Goal: Check status: Check status

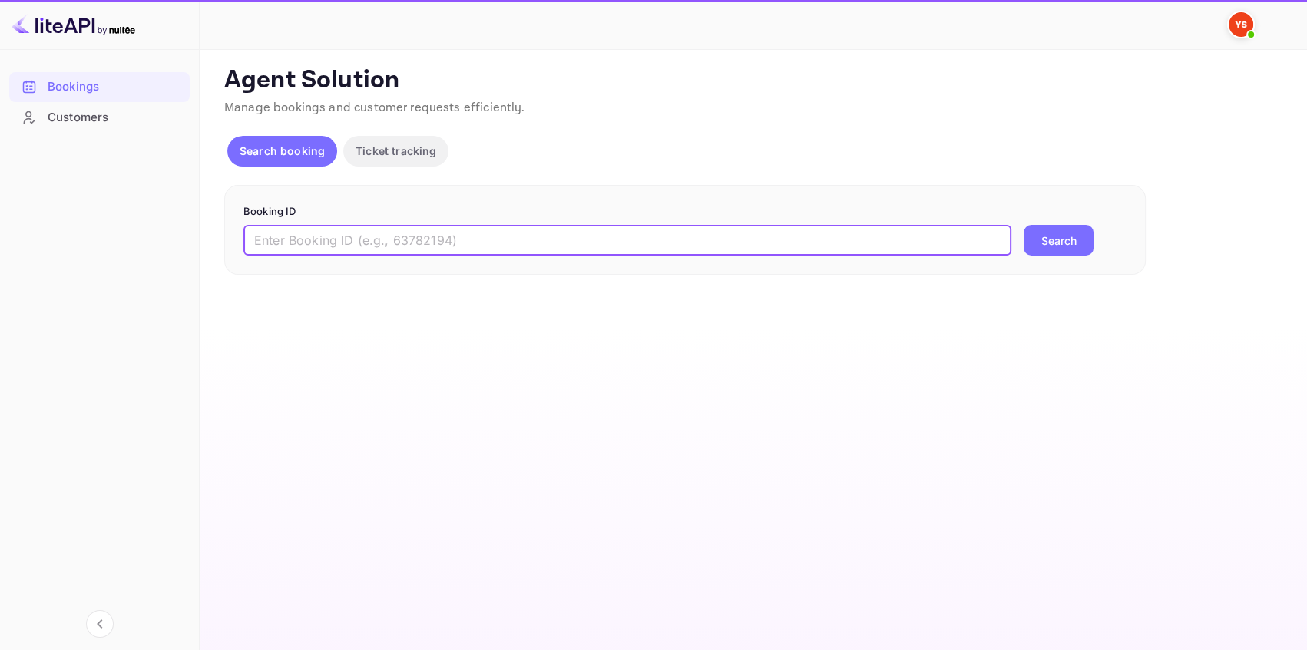
click at [439, 244] on input "text" at bounding box center [627, 240] width 768 height 31
paste input "9634814"
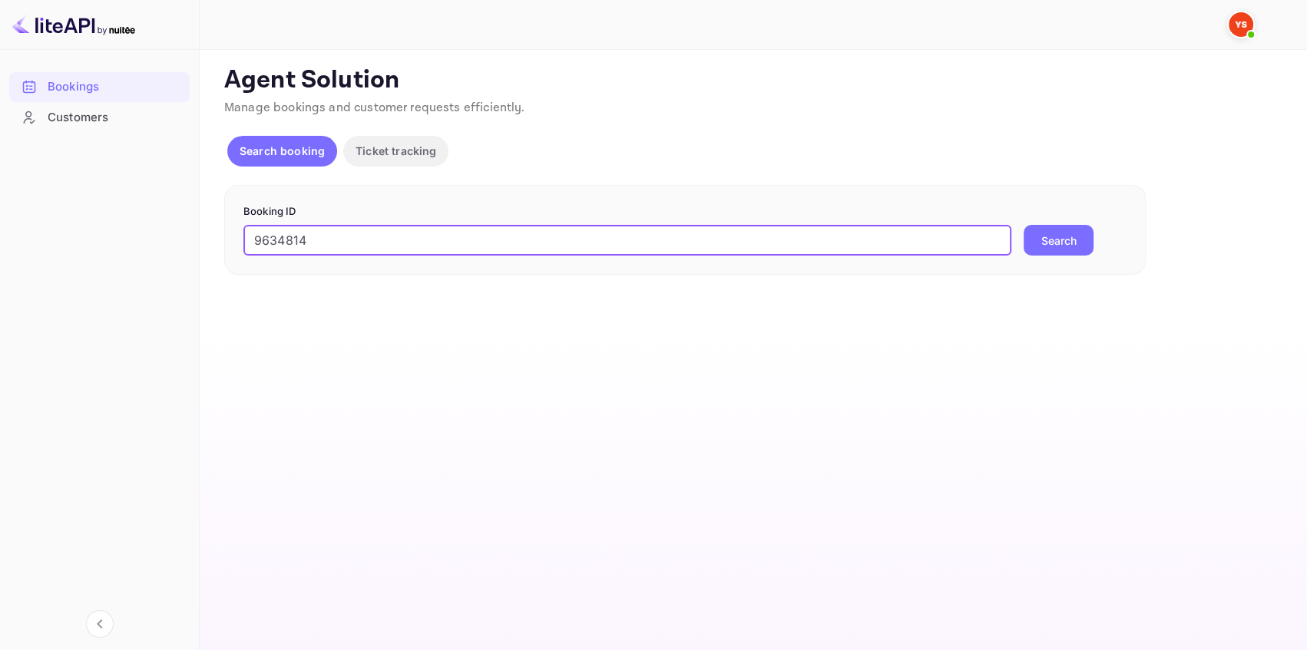
type input "9634814"
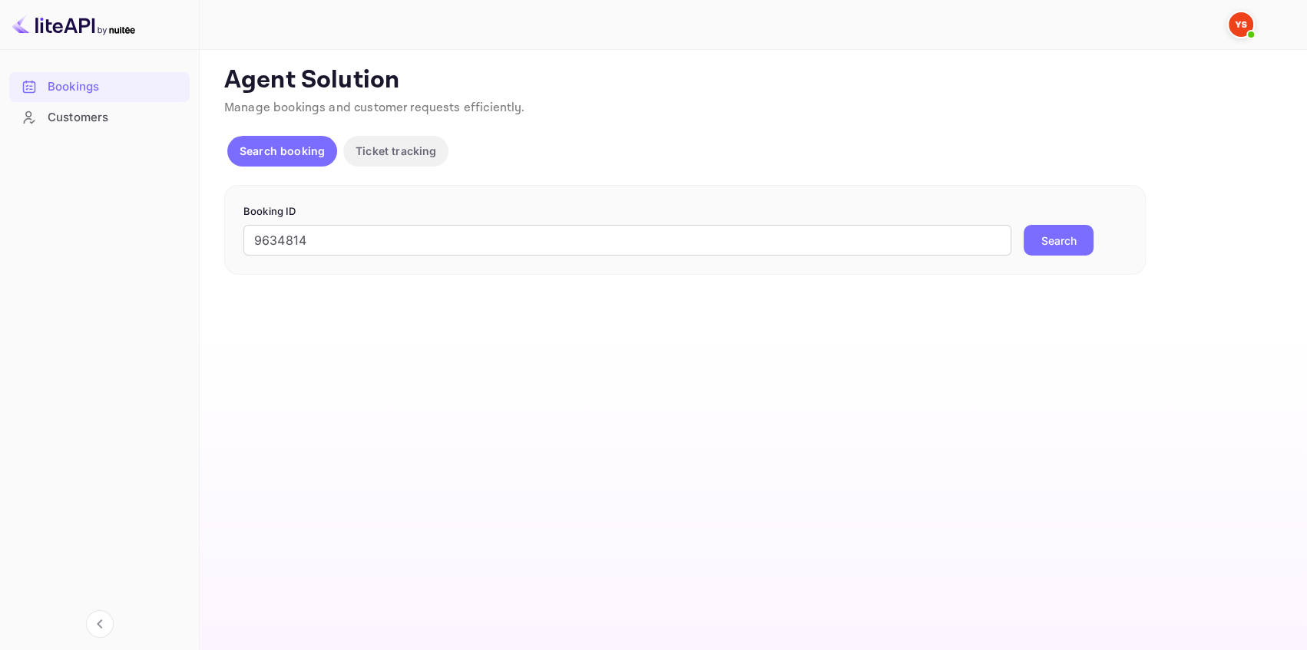
click at [1037, 244] on button "Search" at bounding box center [1059, 240] width 70 height 31
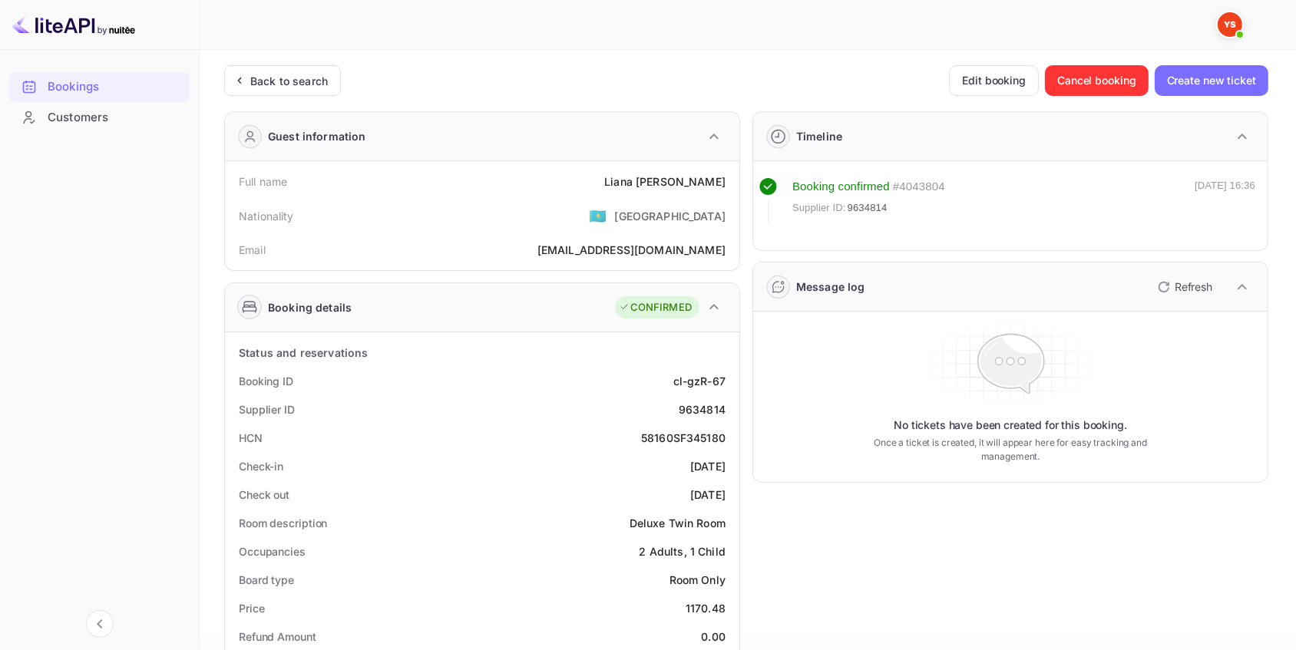
drag, startPoint x: 290, startPoint y: 83, endPoint x: 298, endPoint y: 131, distance: 48.4
click at [290, 82] on div "Back to search" at bounding box center [289, 81] width 78 height 16
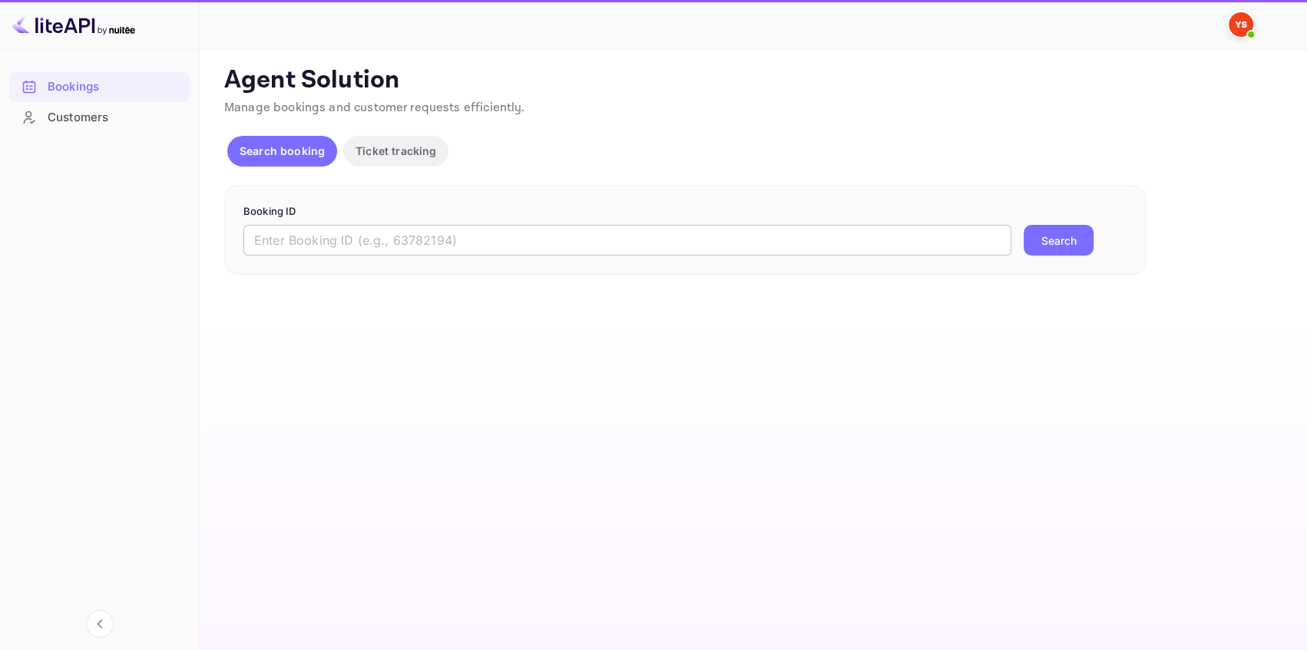
click at [295, 253] on input "text" at bounding box center [627, 240] width 768 height 31
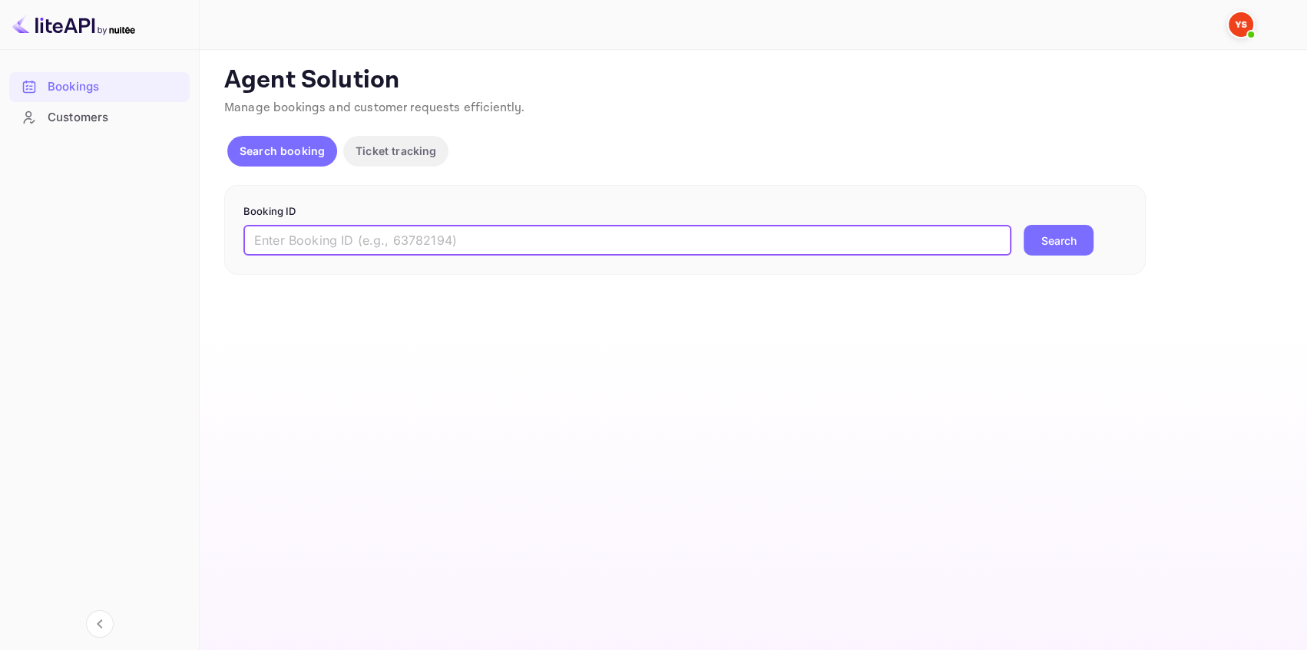
paste input "9550558"
type input "9550558"
click at [1054, 240] on button "Search" at bounding box center [1059, 240] width 70 height 31
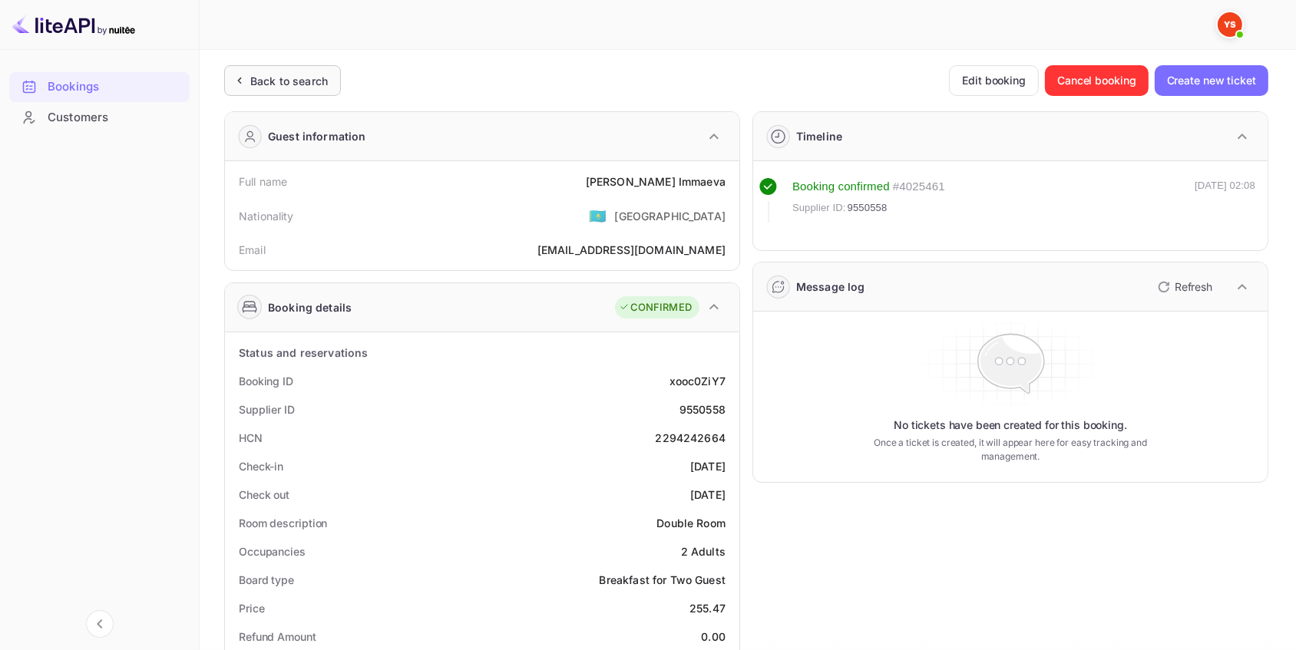
click at [278, 85] on div "Back to search" at bounding box center [289, 81] width 78 height 16
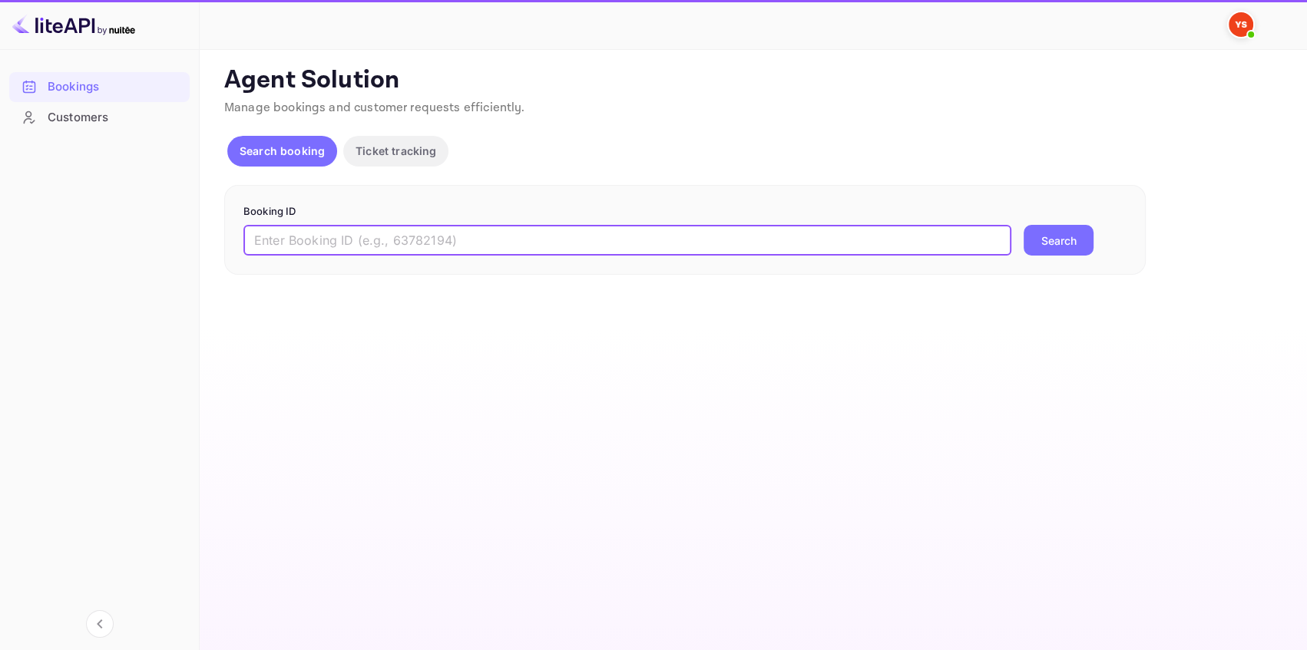
click at [308, 243] on input "text" at bounding box center [627, 240] width 768 height 31
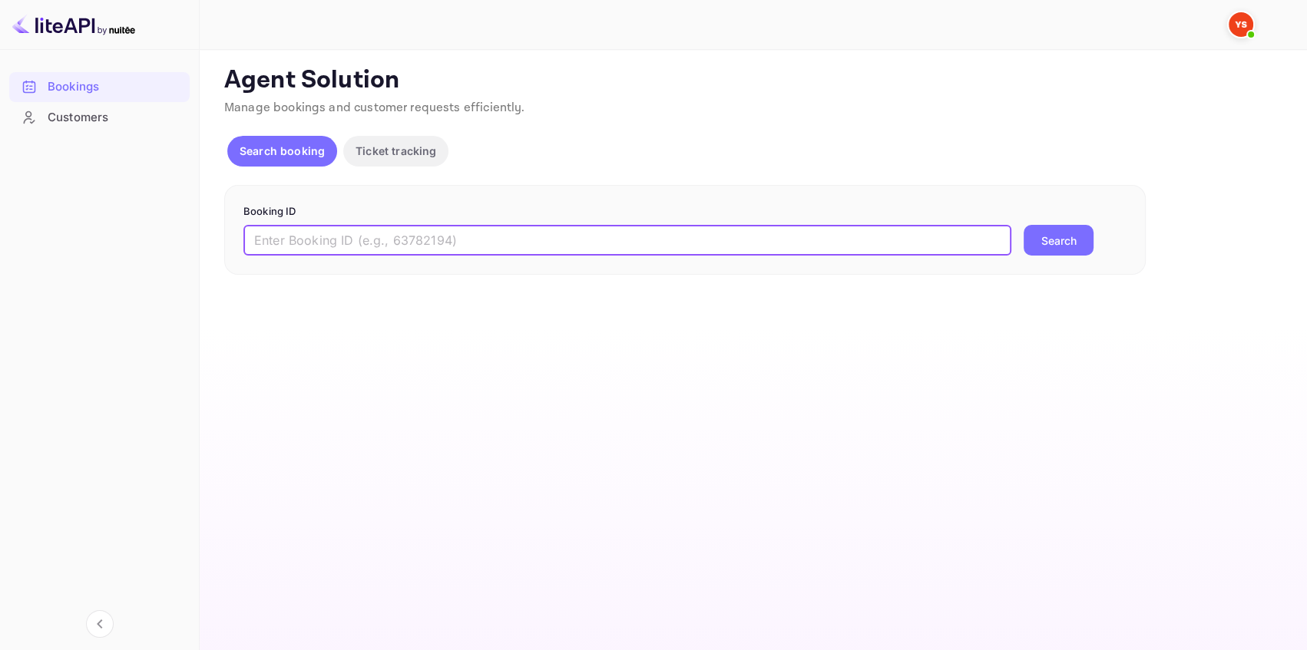
paste input "9502927"
type input "9502927"
click at [1075, 241] on button "Search" at bounding box center [1059, 240] width 70 height 31
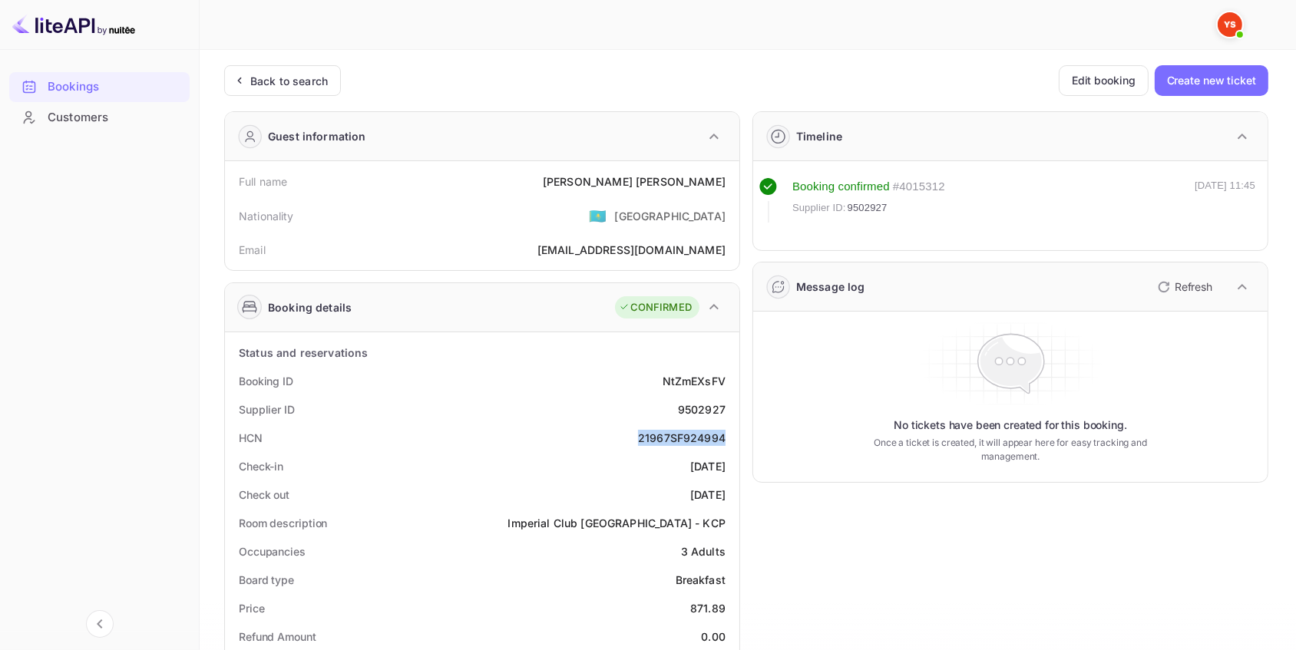
drag, startPoint x: 651, startPoint y: 438, endPoint x: 728, endPoint y: 443, distance: 76.9
click at [728, 443] on div "HCN 21967SF924994" at bounding box center [482, 438] width 502 height 28
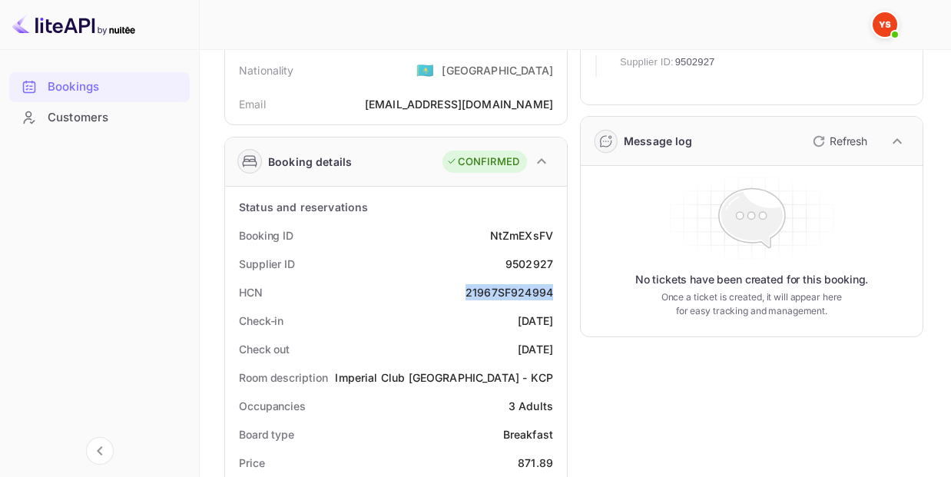
scroll to position [154, 0]
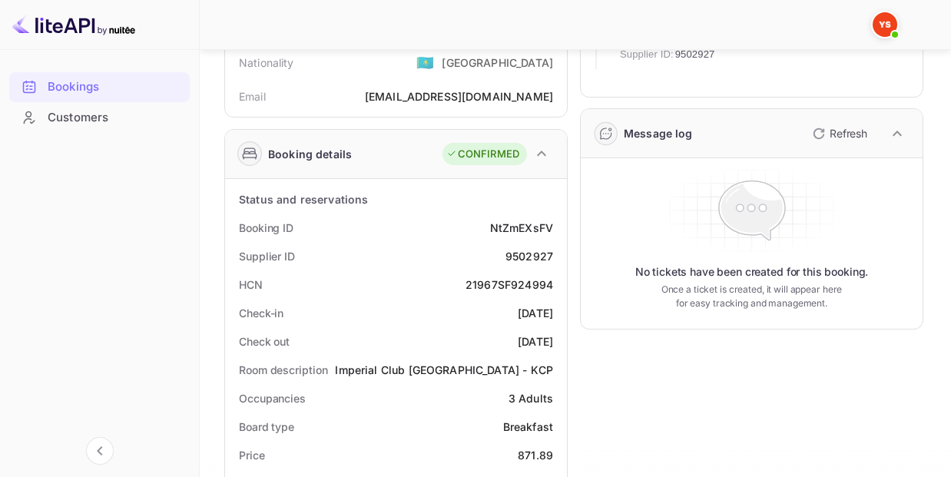
click at [472, 299] on div "Check-in [DATE]" at bounding box center [395, 313] width 329 height 28
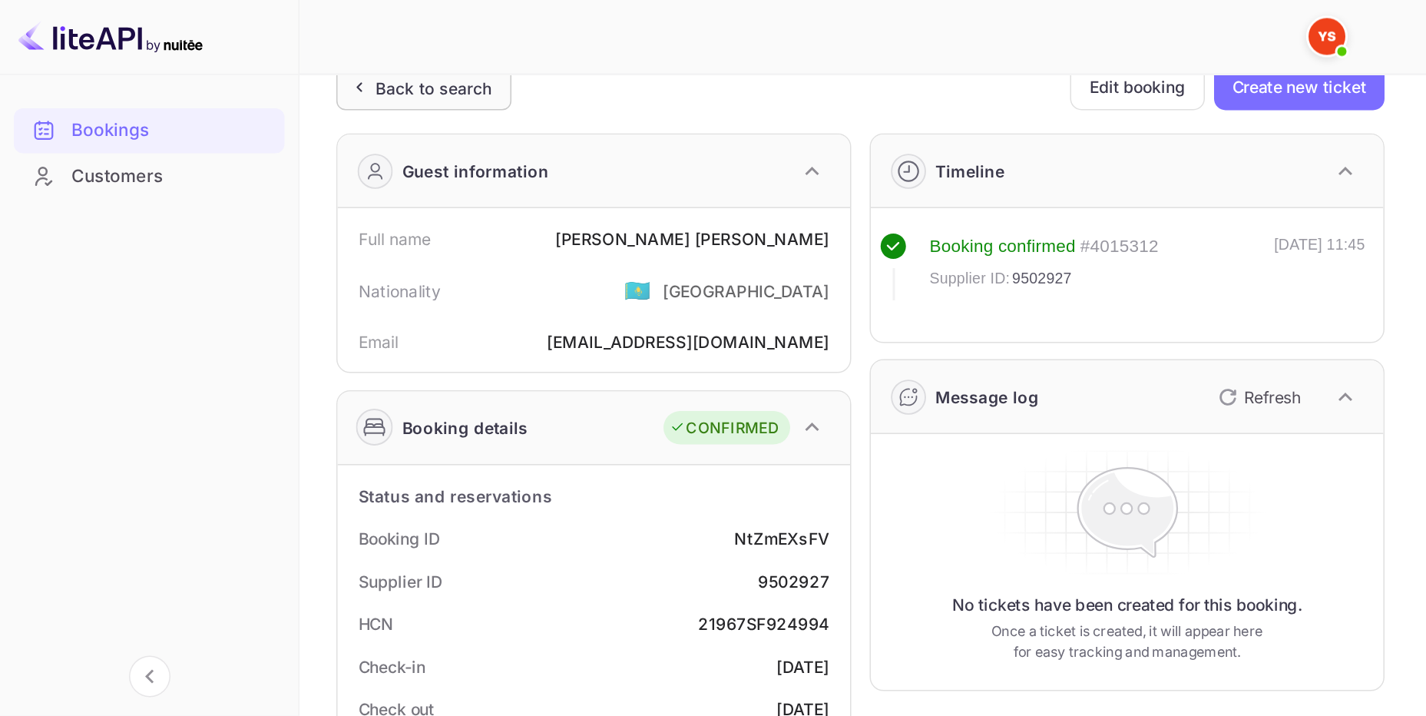
scroll to position [0, 0]
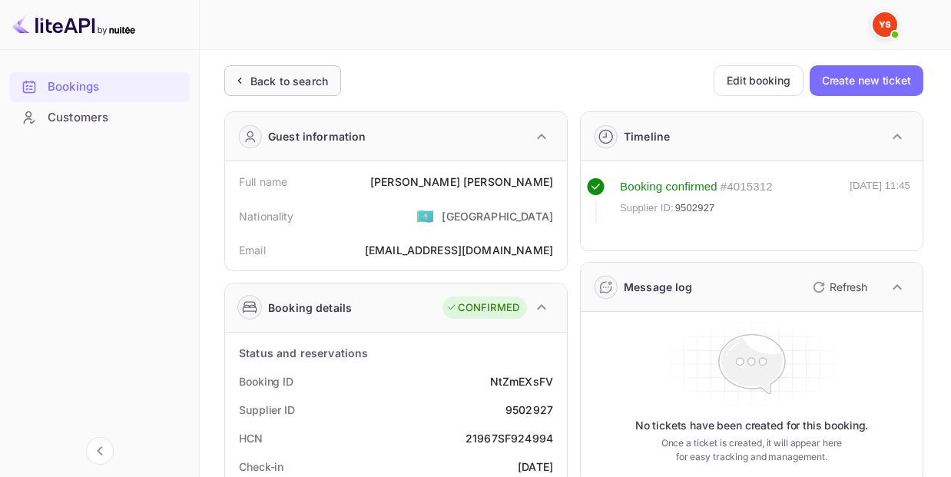
click at [296, 78] on div "Back to search" at bounding box center [289, 81] width 78 height 16
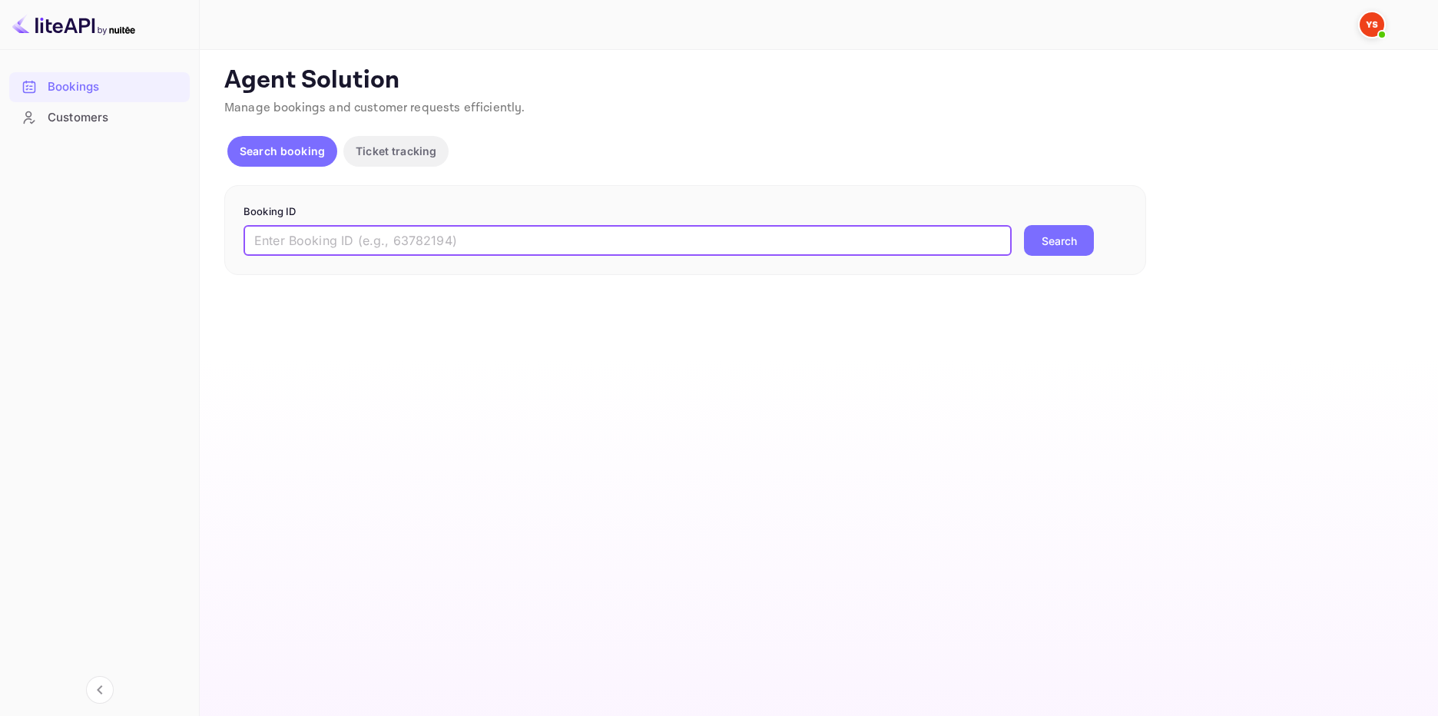
drag, startPoint x: 320, startPoint y: 250, endPoint x: 329, endPoint y: 243, distance: 11.5
click at [322, 247] on input "text" at bounding box center [627, 240] width 768 height 31
paste input "9108768"
type input "9108768"
drag, startPoint x: 1107, startPoint y: 241, endPoint x: 1098, endPoint y: 241, distance: 8.4
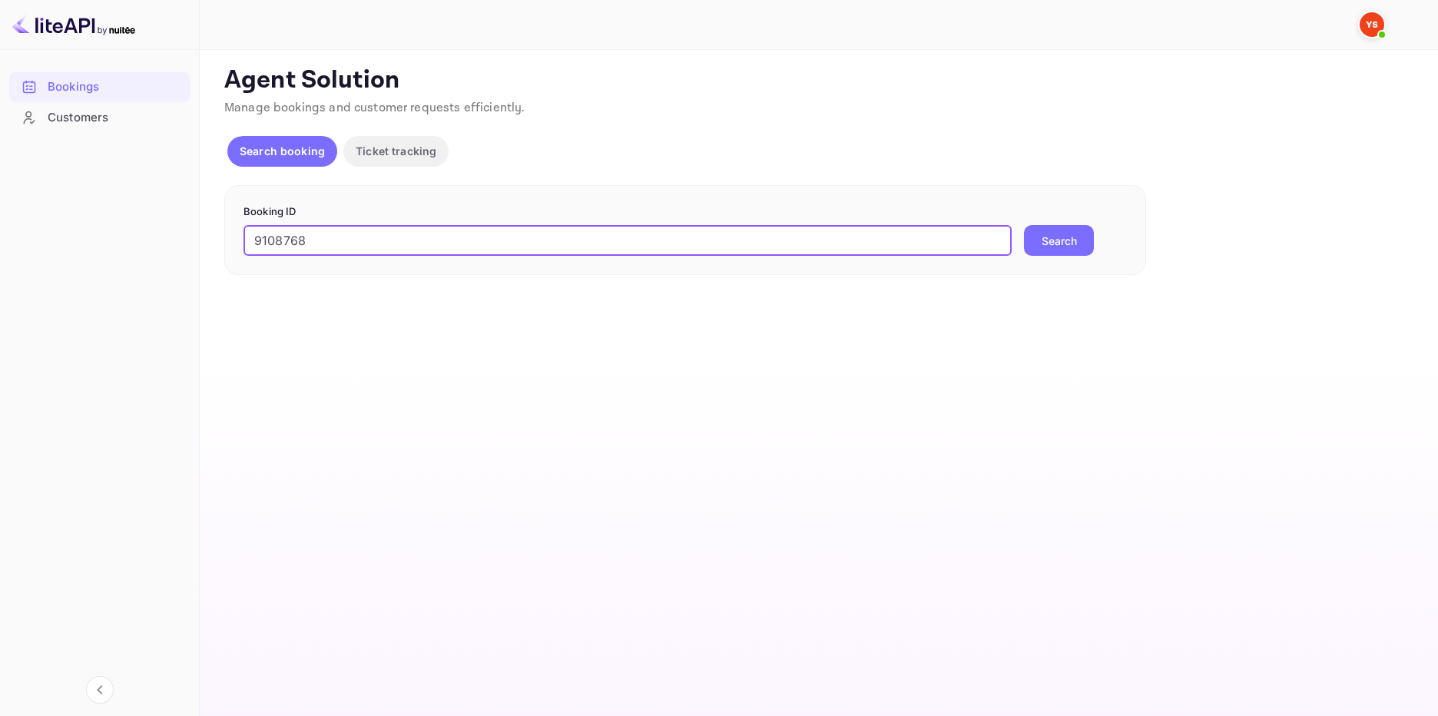
click at [1103, 241] on div "9108768 ​ Search" at bounding box center [684, 240] width 883 height 31
drag, startPoint x: 1082, startPoint y: 241, endPoint x: 1071, endPoint y: 240, distance: 10.8
click at [1081, 242] on button "Search" at bounding box center [1059, 240] width 70 height 31
